Goal: Task Accomplishment & Management: Use online tool/utility

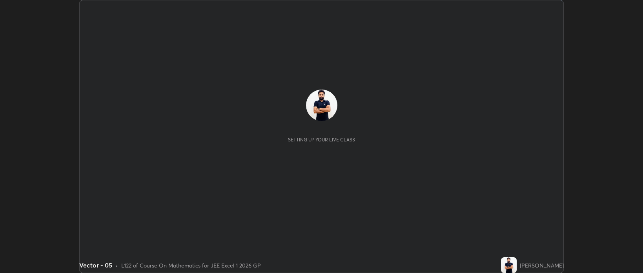
scroll to position [273, 643]
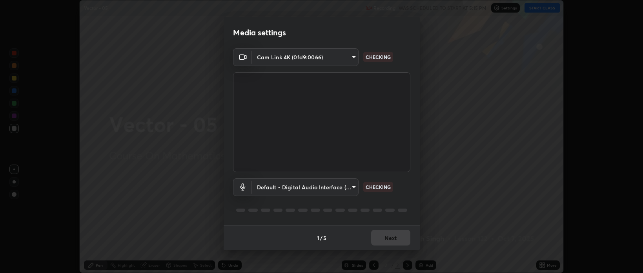
type input "9498d9ed3c7d7289b5abc9e37a3e58ebd6b83339bbe5bc8ca63f5e7040bb475a"
click at [354, 185] on body "Erase all Vector - 05 Recording WAS SCHEDULED TO START AT 5:15 PM Settings STAR…" at bounding box center [321, 136] width 643 height 273
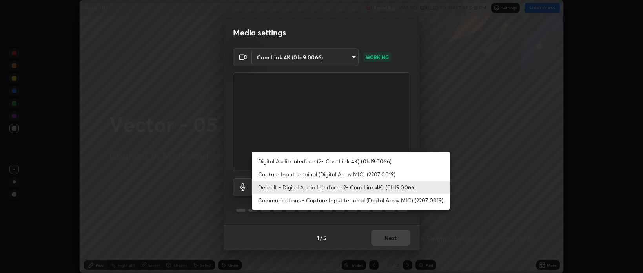
click at [323, 174] on li "Capture Input terminal (Digital Array MIC) (2207:0019)" at bounding box center [351, 174] width 198 height 13
type input "57c292d4489f275f002b5e81516129864b673f43be497d41e638ee490e0d945c"
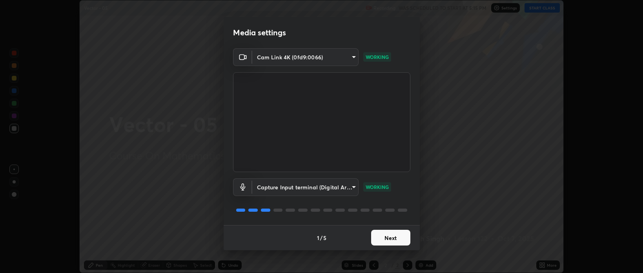
click at [385, 234] on button "Next" at bounding box center [390, 238] width 39 height 16
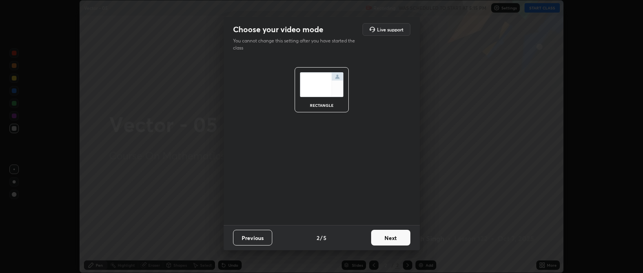
click at [387, 234] on button "Next" at bounding box center [390, 238] width 39 height 16
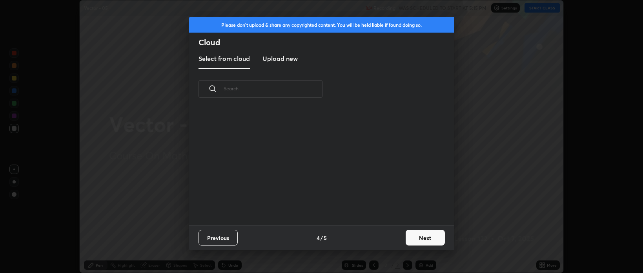
click at [414, 238] on button "Next" at bounding box center [425, 238] width 39 height 16
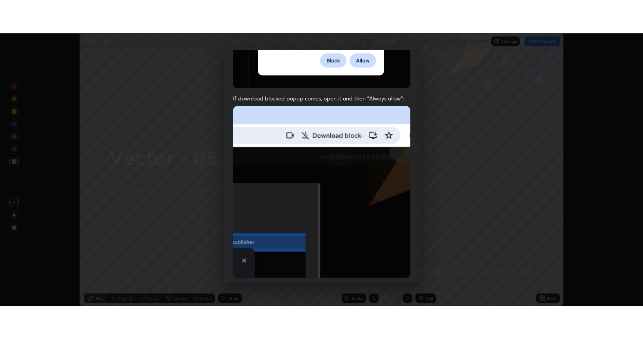
scroll to position [159, 0]
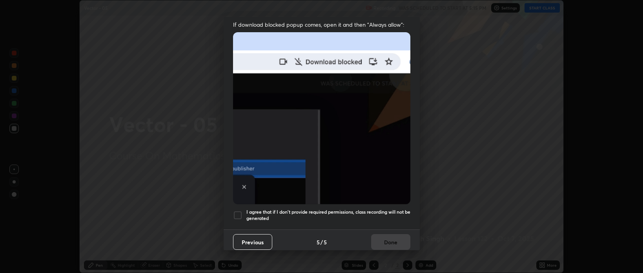
click at [234, 211] on div at bounding box center [237, 214] width 9 height 9
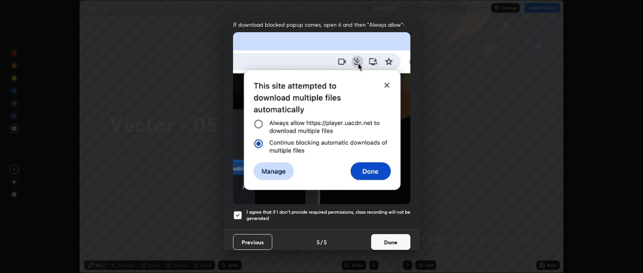
click at [387, 236] on button "Done" at bounding box center [390, 242] width 39 height 16
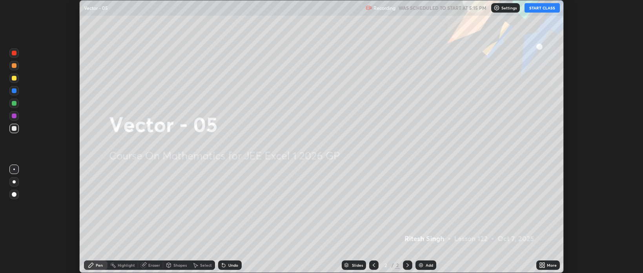
click at [539, 7] on button "START CLASS" at bounding box center [542, 7] width 35 height 9
click at [540, 265] on icon at bounding box center [542, 265] width 6 height 6
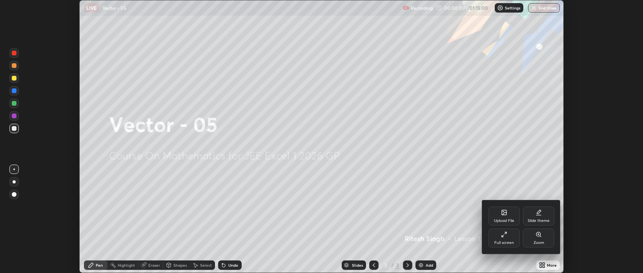
click at [504, 241] on div "Full screen" at bounding box center [505, 243] width 20 height 4
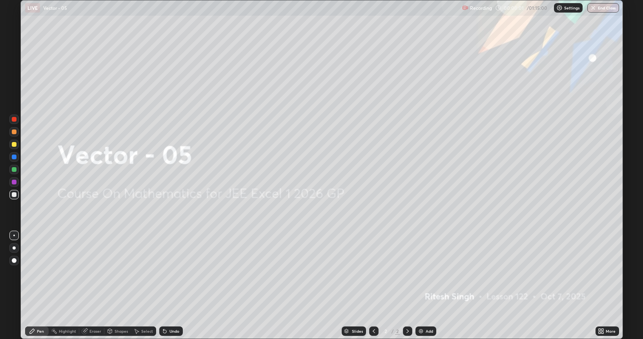
scroll to position [339, 643]
click at [431, 272] on div "Add" at bounding box center [429, 331] width 7 height 4
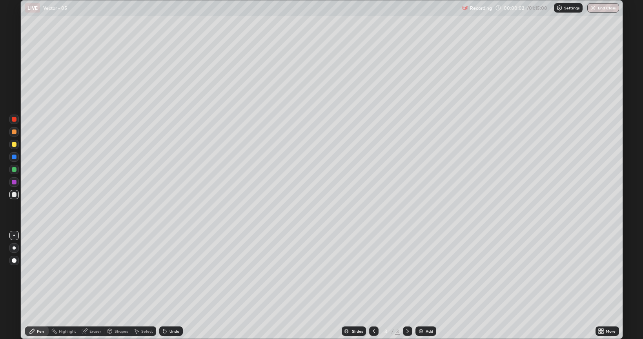
click at [428, 272] on div "Add" at bounding box center [429, 331] width 7 height 4
click at [429, 272] on div "Add" at bounding box center [429, 331] width 7 height 4
click at [428, 272] on div "Add" at bounding box center [429, 331] width 7 height 4
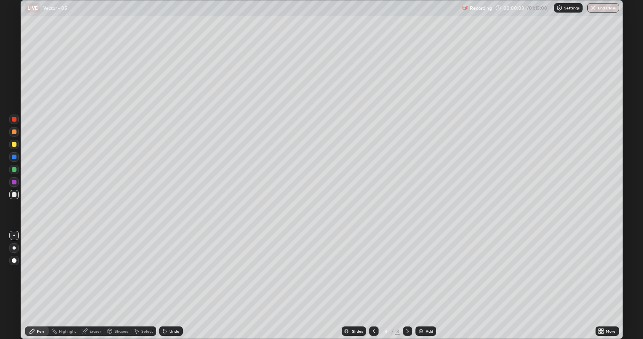
click at [428, 272] on div "Add" at bounding box center [429, 331] width 7 height 4
click at [375, 272] on div at bounding box center [373, 331] width 9 height 9
click at [374, 272] on icon at bounding box center [374, 331] width 6 height 6
click at [373, 272] on icon at bounding box center [374, 331] width 6 height 6
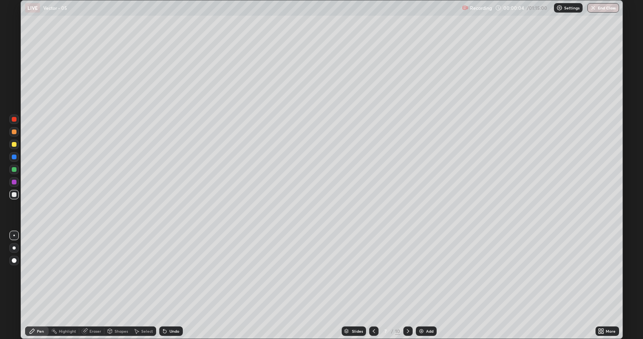
click at [373, 272] on icon at bounding box center [374, 331] width 2 height 4
click at [373, 272] on icon at bounding box center [374, 331] width 6 height 6
click at [374, 272] on icon at bounding box center [374, 331] width 6 height 6
click at [372, 272] on icon at bounding box center [374, 331] width 6 height 6
click at [373, 272] on icon at bounding box center [374, 331] width 6 height 6
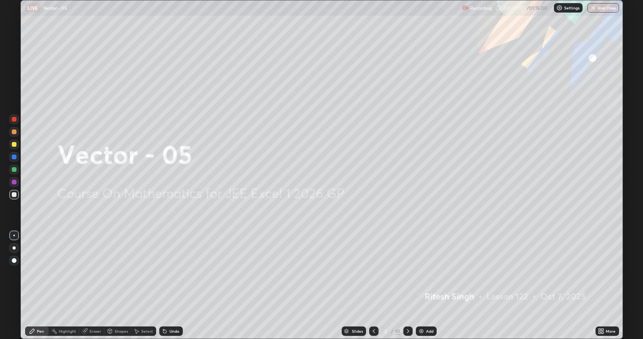
click at [407, 272] on icon at bounding box center [408, 331] width 6 height 6
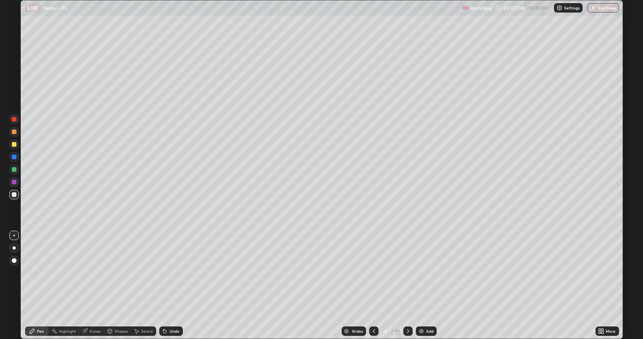
click at [16, 145] on div at bounding box center [14, 144] width 5 height 5
click at [91, 272] on div "Eraser" at bounding box center [91, 331] width 25 height 9
click at [40, 272] on div "Pen" at bounding box center [40, 331] width 7 height 4
click at [94, 272] on div "Eraser" at bounding box center [96, 331] width 12 height 4
click at [34, 272] on icon at bounding box center [32, 331] width 6 height 6
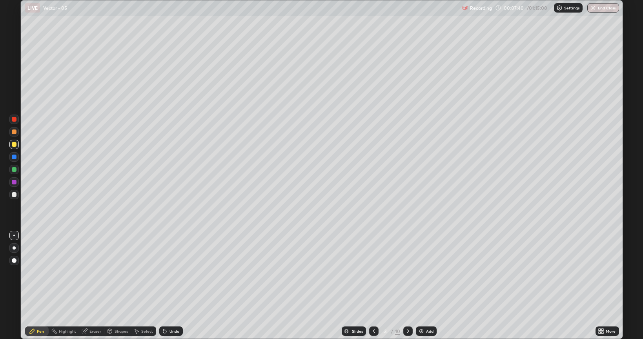
click at [176, 272] on div "Undo" at bounding box center [175, 331] width 10 height 4
click at [175, 272] on div "Undo" at bounding box center [175, 331] width 10 height 4
click at [174, 272] on div "Undo" at bounding box center [175, 331] width 10 height 4
click at [90, 272] on div "Eraser" at bounding box center [96, 331] width 12 height 4
click at [40, 272] on div "Pen" at bounding box center [37, 331] width 24 height 9
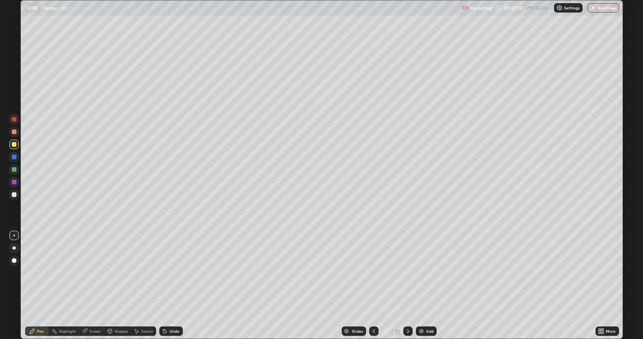
click at [90, 272] on div "Eraser" at bounding box center [96, 331] width 12 height 4
click at [33, 272] on icon at bounding box center [32, 331] width 6 height 6
click at [94, 272] on div "Eraser" at bounding box center [96, 331] width 12 height 4
click at [34, 272] on div "Pen" at bounding box center [37, 331] width 24 height 9
click at [408, 272] on icon at bounding box center [408, 331] width 6 height 6
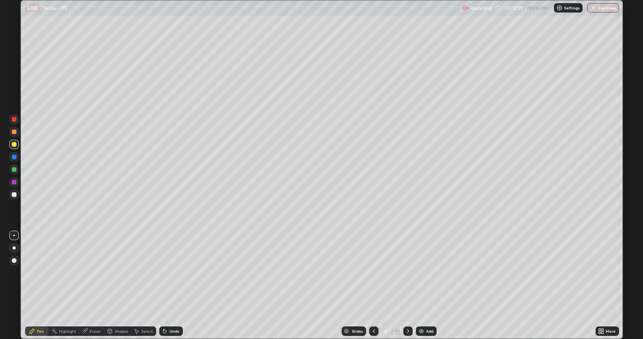
click at [171, 272] on div "Undo" at bounding box center [175, 331] width 10 height 4
click at [170, 272] on div "Undo" at bounding box center [171, 331] width 24 height 9
click at [91, 272] on div "Eraser" at bounding box center [96, 331] width 12 height 4
click at [37, 272] on div "Pen" at bounding box center [37, 331] width 24 height 9
click at [91, 272] on div "Eraser" at bounding box center [96, 331] width 12 height 4
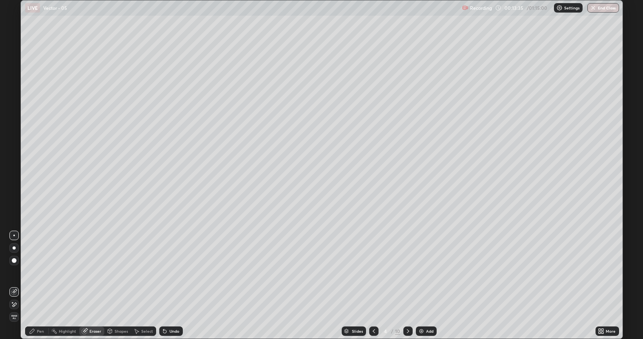
click at [41, 272] on div "Pen" at bounding box center [37, 331] width 24 height 9
click at [175, 272] on div "Undo" at bounding box center [175, 331] width 10 height 4
click at [171, 272] on div "Undo" at bounding box center [175, 331] width 10 height 4
click at [92, 272] on div "Eraser" at bounding box center [91, 331] width 25 height 9
click at [35, 272] on div "Pen" at bounding box center [37, 331] width 24 height 9
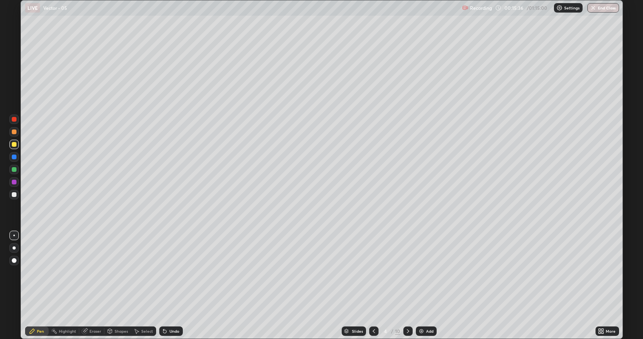
click at [173, 272] on div "Undo" at bounding box center [175, 331] width 10 height 4
click at [175, 272] on div "Undo" at bounding box center [175, 331] width 10 height 4
click at [172, 272] on div "Undo" at bounding box center [175, 331] width 10 height 4
click at [174, 272] on div "Undo" at bounding box center [171, 331] width 24 height 9
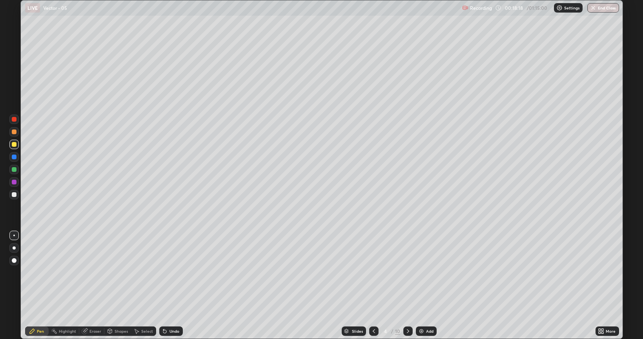
click at [411, 272] on div at bounding box center [408, 331] width 9 height 9
click at [172, 272] on div "Undo" at bounding box center [171, 331] width 24 height 9
click at [169, 272] on div "Undo" at bounding box center [171, 331] width 24 height 9
click at [170, 272] on div "Undo" at bounding box center [171, 331] width 24 height 9
click at [166, 272] on icon at bounding box center [165, 331] width 6 height 6
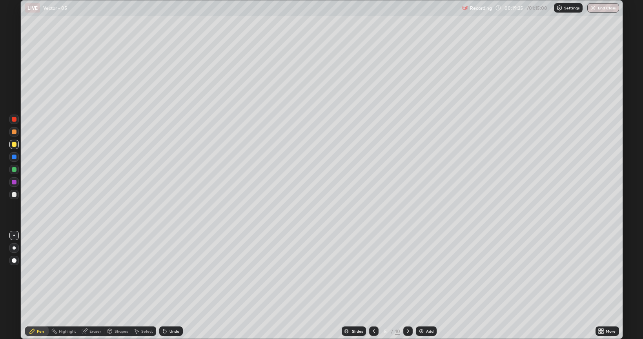
click at [92, 272] on div "Eraser" at bounding box center [96, 331] width 12 height 4
click at [37, 272] on div "Pen" at bounding box center [37, 331] width 24 height 9
click at [170, 272] on div "Undo" at bounding box center [175, 331] width 10 height 4
click at [409, 272] on icon at bounding box center [408, 331] width 6 height 6
click at [373, 272] on icon at bounding box center [374, 331] width 6 height 6
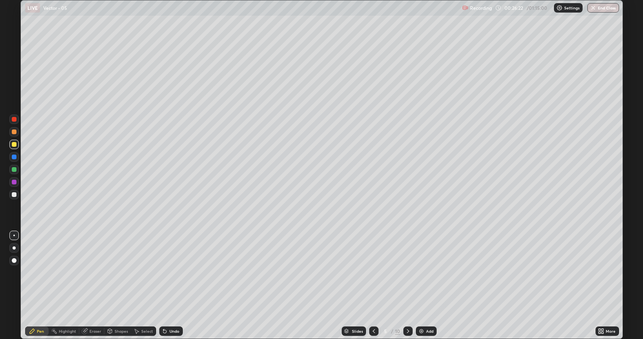
click at [407, 272] on icon at bounding box center [408, 331] width 6 height 6
click at [373, 272] on icon at bounding box center [374, 331] width 6 height 6
click at [407, 272] on icon at bounding box center [408, 331] width 6 height 6
click at [172, 272] on div "Undo" at bounding box center [175, 331] width 10 height 4
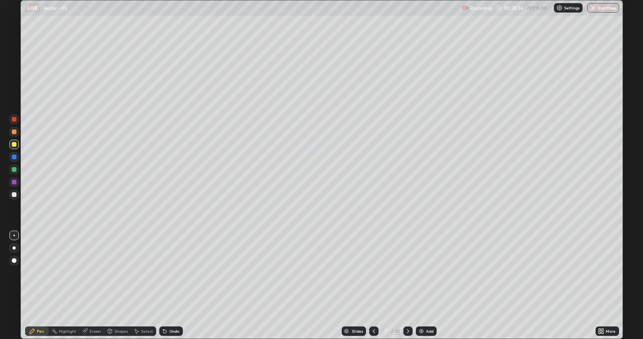
click at [170, 272] on div "Undo" at bounding box center [175, 331] width 10 height 4
click at [407, 272] on icon at bounding box center [408, 331] width 6 height 6
click at [373, 272] on icon at bounding box center [374, 331] width 6 height 6
click at [375, 272] on div at bounding box center [373, 331] width 9 height 9
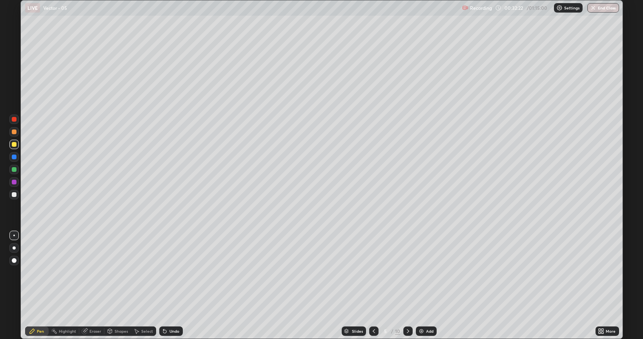
click at [409, 272] on icon at bounding box center [408, 331] width 6 height 6
click at [407, 272] on icon at bounding box center [408, 331] width 6 height 6
click at [373, 272] on icon at bounding box center [374, 331] width 6 height 6
click at [408, 272] on icon at bounding box center [408, 331] width 6 height 6
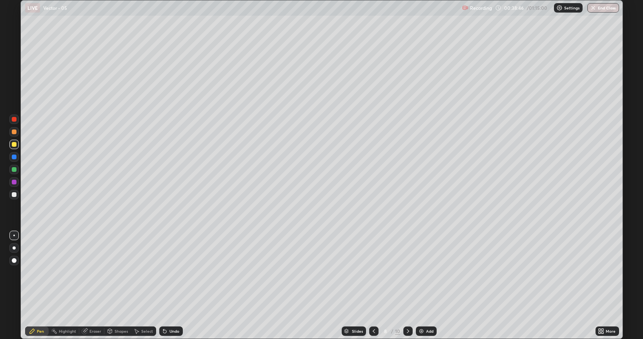
click at [90, 272] on div "Eraser" at bounding box center [91, 331] width 25 height 9
click at [40, 272] on div "Pen" at bounding box center [37, 331] width 24 height 9
click at [169, 272] on div "Undo" at bounding box center [171, 331] width 24 height 9
click at [376, 272] on div at bounding box center [373, 331] width 9 height 9
click at [407, 272] on icon at bounding box center [408, 331] width 6 height 6
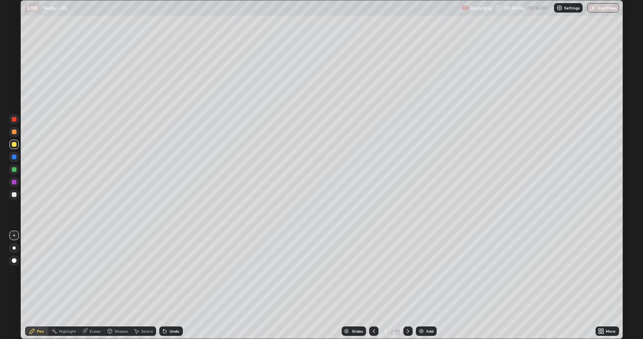
click at [407, 272] on icon at bounding box center [408, 331] width 6 height 6
click at [373, 272] on icon at bounding box center [374, 331] width 6 height 6
click at [406, 272] on icon at bounding box center [408, 331] width 6 height 6
click at [13, 144] on div at bounding box center [14, 144] width 5 height 5
click at [172, 272] on div "Undo" at bounding box center [171, 331] width 24 height 9
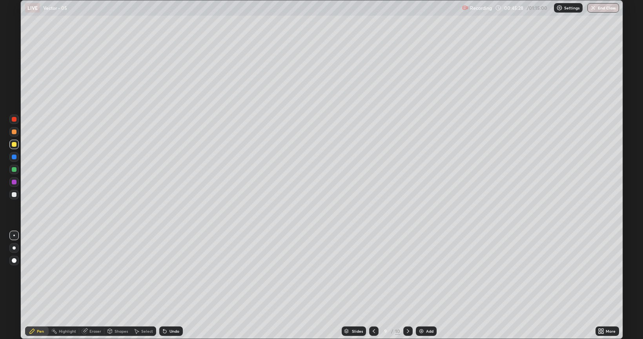
click at [173, 272] on div "Undo" at bounding box center [171, 331] width 24 height 9
click at [174, 272] on div "Undo" at bounding box center [175, 331] width 10 height 4
click at [170, 272] on div "Undo" at bounding box center [171, 331] width 24 height 9
click at [170, 272] on div "Undo" at bounding box center [175, 331] width 10 height 4
click at [407, 272] on icon at bounding box center [408, 331] width 2 height 4
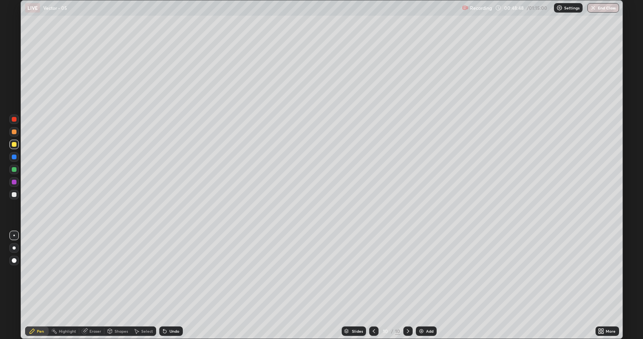
click at [373, 272] on icon at bounding box center [374, 331] width 6 height 6
click at [407, 272] on icon at bounding box center [408, 331] width 6 height 6
click at [91, 272] on div "Eraser" at bounding box center [96, 331] width 12 height 4
click at [33, 272] on icon at bounding box center [32, 331] width 6 height 6
click at [407, 272] on icon at bounding box center [408, 331] width 6 height 6
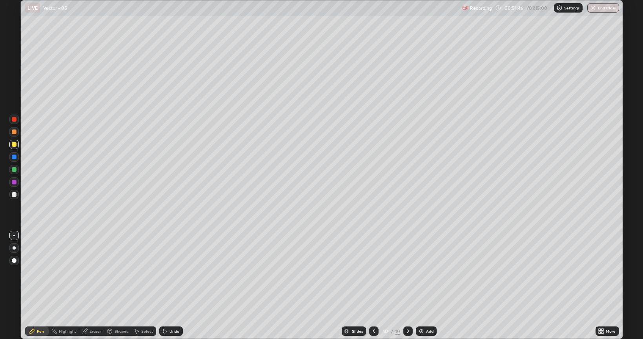
click at [430, 272] on div "Add" at bounding box center [426, 331] width 21 height 9
click at [172, 272] on div "Undo" at bounding box center [171, 331] width 24 height 9
click at [175, 272] on div "Undo" at bounding box center [175, 331] width 10 height 4
click at [172, 272] on div "Undo" at bounding box center [175, 331] width 10 height 4
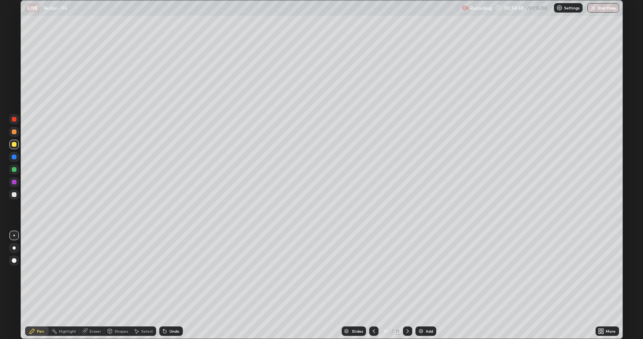
click at [426, 272] on div "Add" at bounding box center [429, 331] width 7 height 4
click at [172, 272] on div "Undo" at bounding box center [175, 331] width 10 height 4
click at [174, 272] on div "Undo" at bounding box center [171, 331] width 24 height 9
click at [173, 272] on div "Undo" at bounding box center [171, 331] width 24 height 9
click at [171, 272] on div "Undo" at bounding box center [175, 331] width 10 height 4
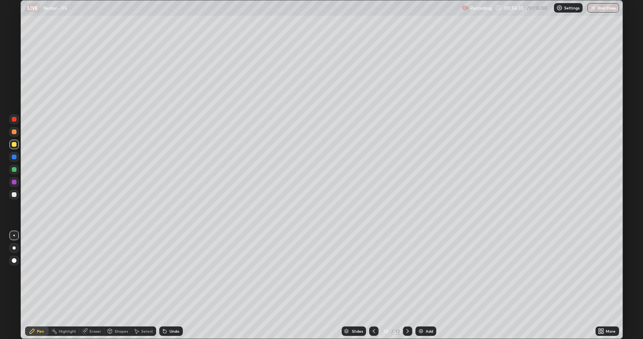
click at [174, 272] on div "Undo" at bounding box center [175, 331] width 10 height 4
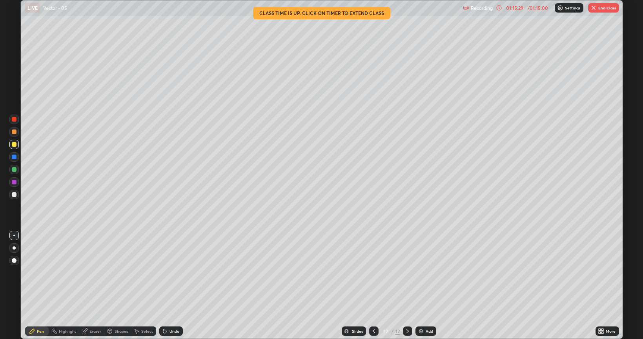
click at [611, 12] on button "End Class" at bounding box center [603, 7] width 31 height 9
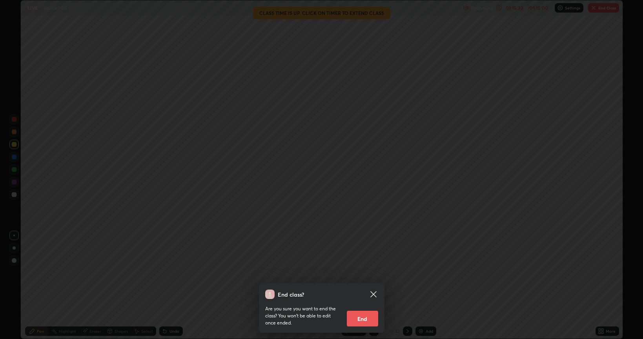
click at [358, 272] on button "End" at bounding box center [362, 319] width 31 height 16
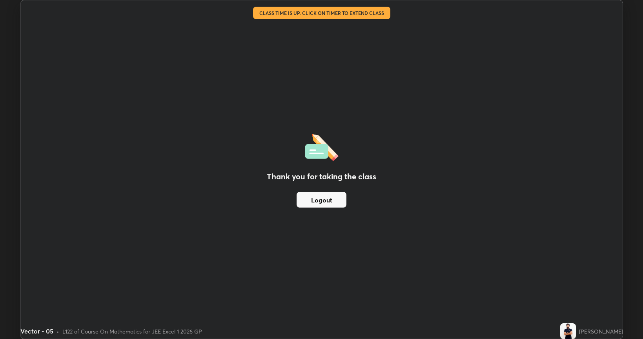
click at [306, 203] on button "Logout" at bounding box center [322, 200] width 50 height 16
